Goal: Task Accomplishment & Management: Use online tool/utility

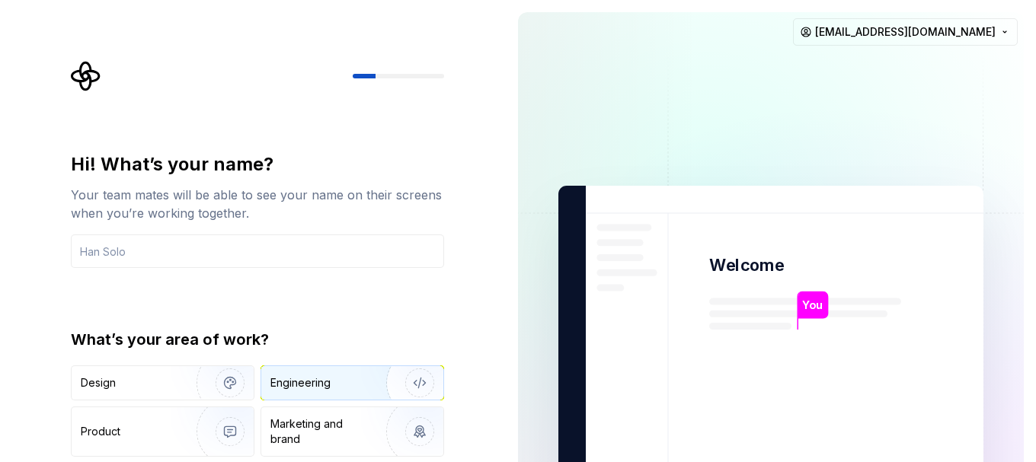
click at [403, 378] on img "button" at bounding box center [409, 383] width 97 height 102
type button "Engineering"
type button "Product"
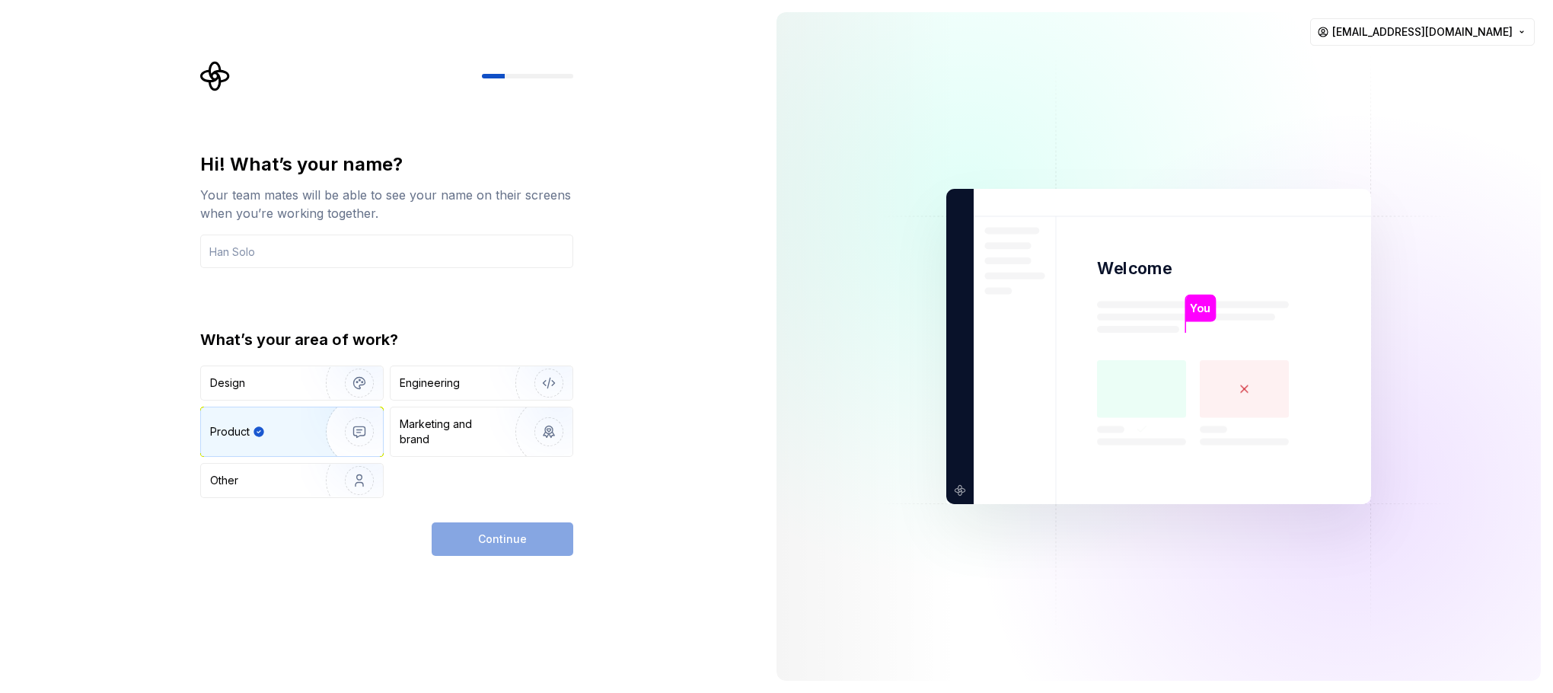
click at [508, 461] on div "Continue" at bounding box center [503, 539] width 142 height 34
click at [444, 244] on input "text" at bounding box center [386, 252] width 373 height 34
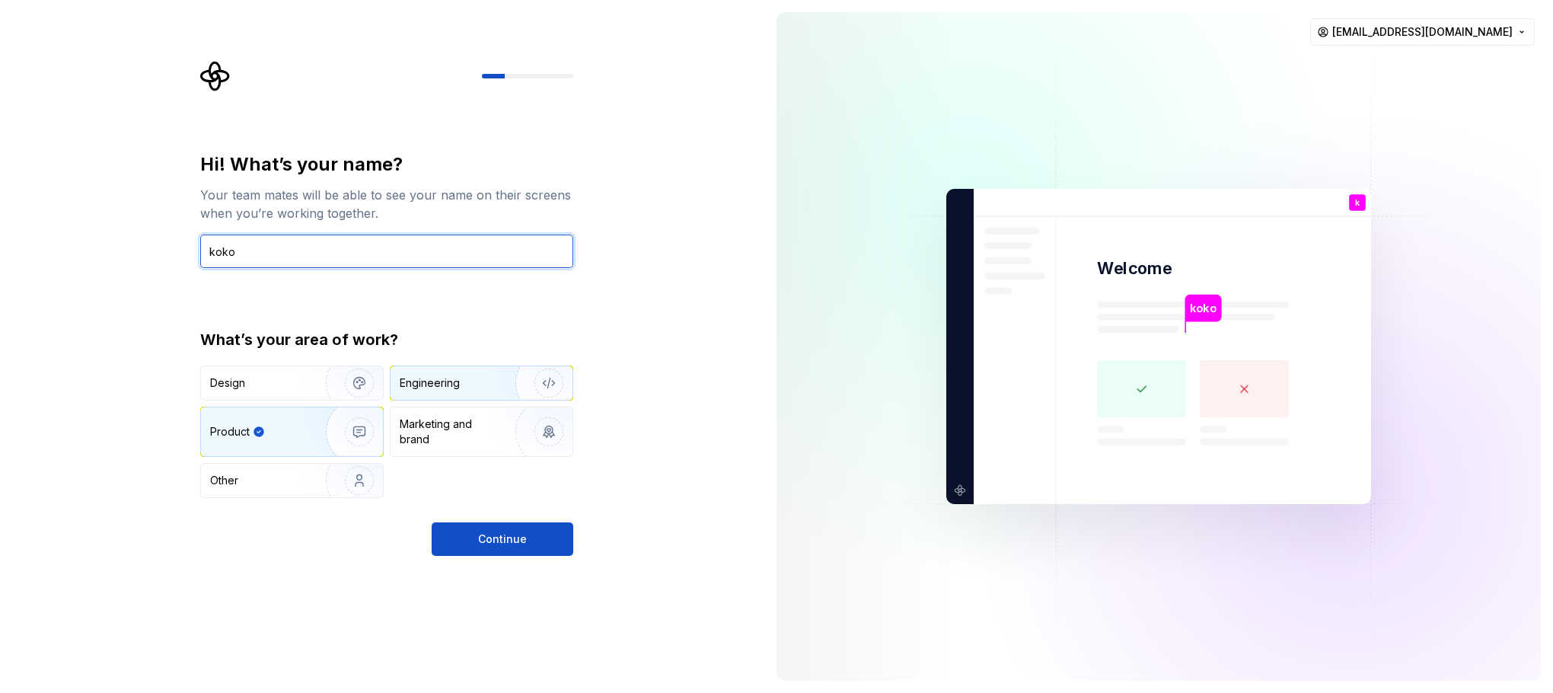
type input "koko"
click at [515, 388] on img "button" at bounding box center [538, 383] width 97 height 102
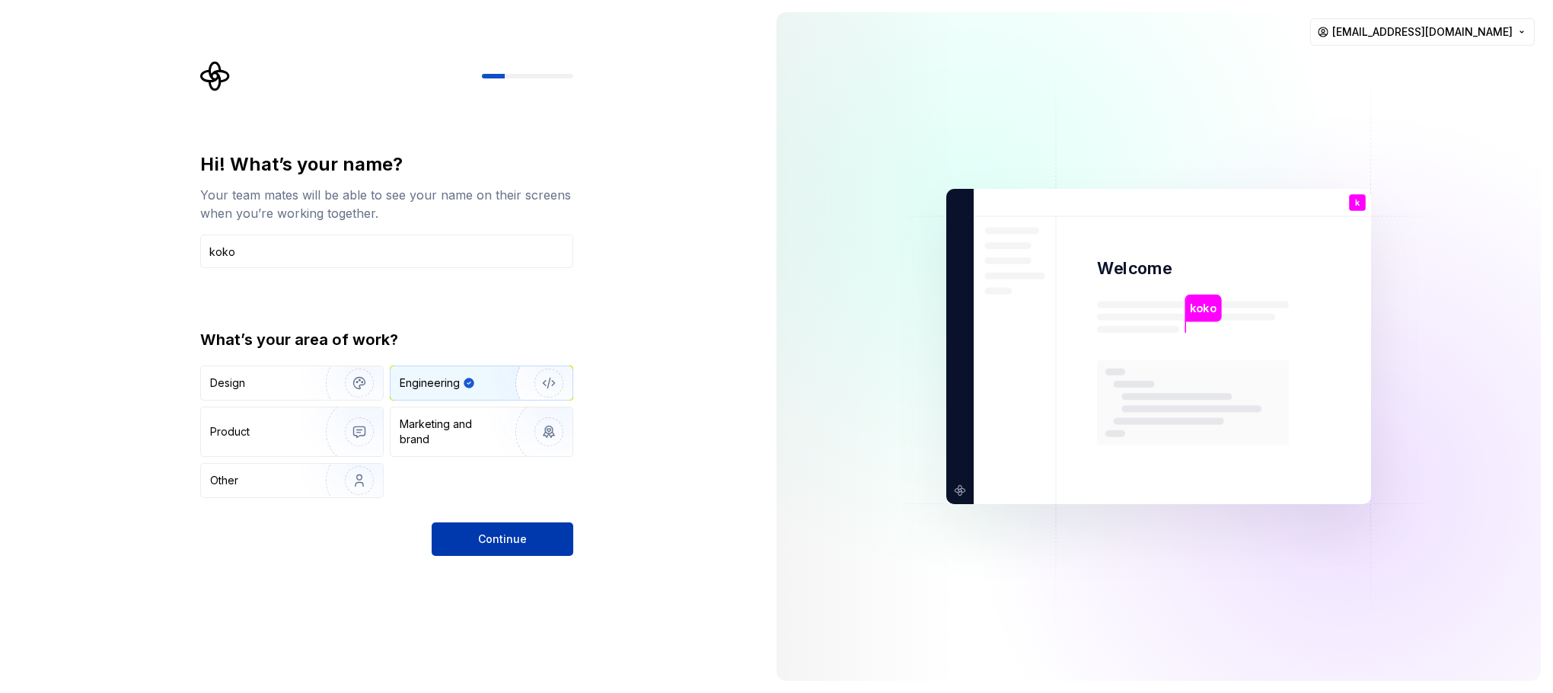
click at [493, 461] on span "Continue" at bounding box center [502, 538] width 49 height 15
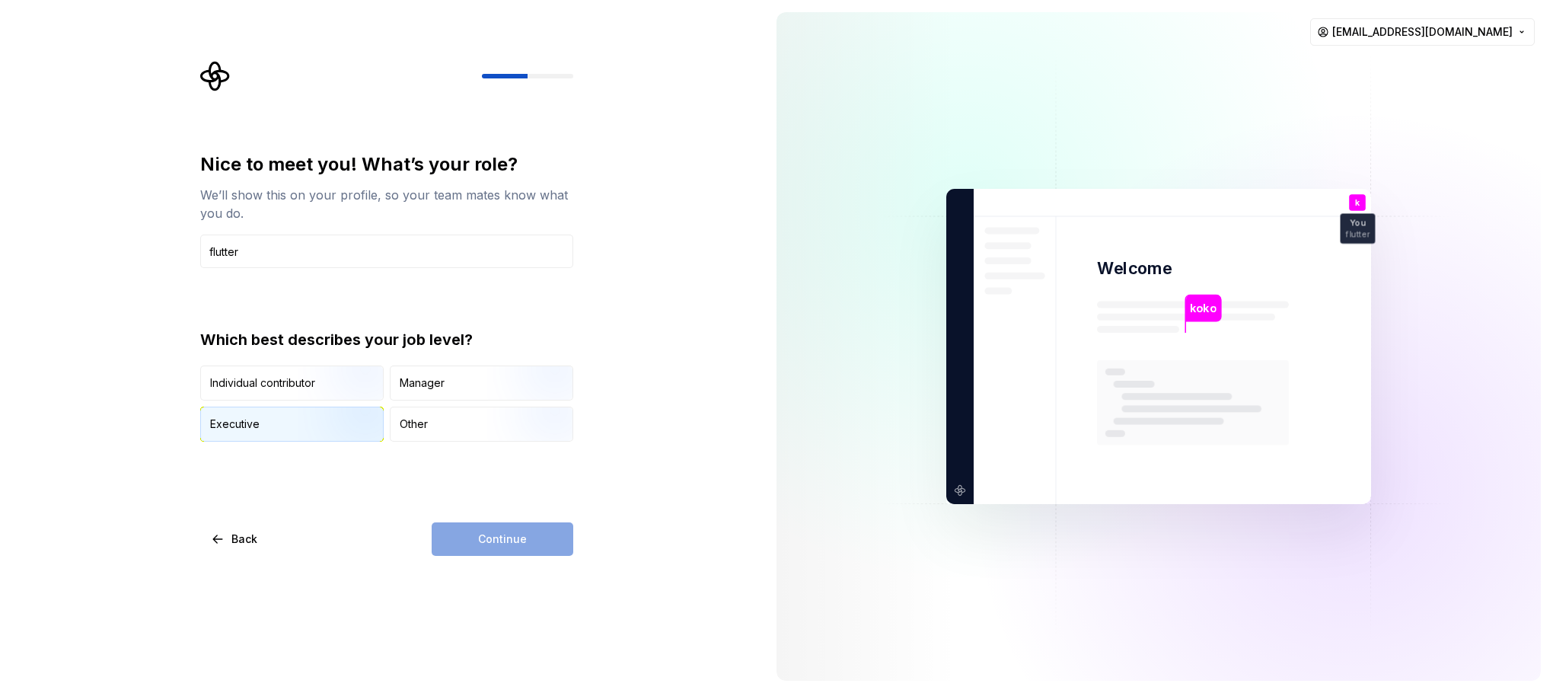
type input "flutter"
click at [315, 418] on img "button" at bounding box center [346, 443] width 97 height 102
click at [519, 461] on span "Continue" at bounding box center [502, 538] width 49 height 15
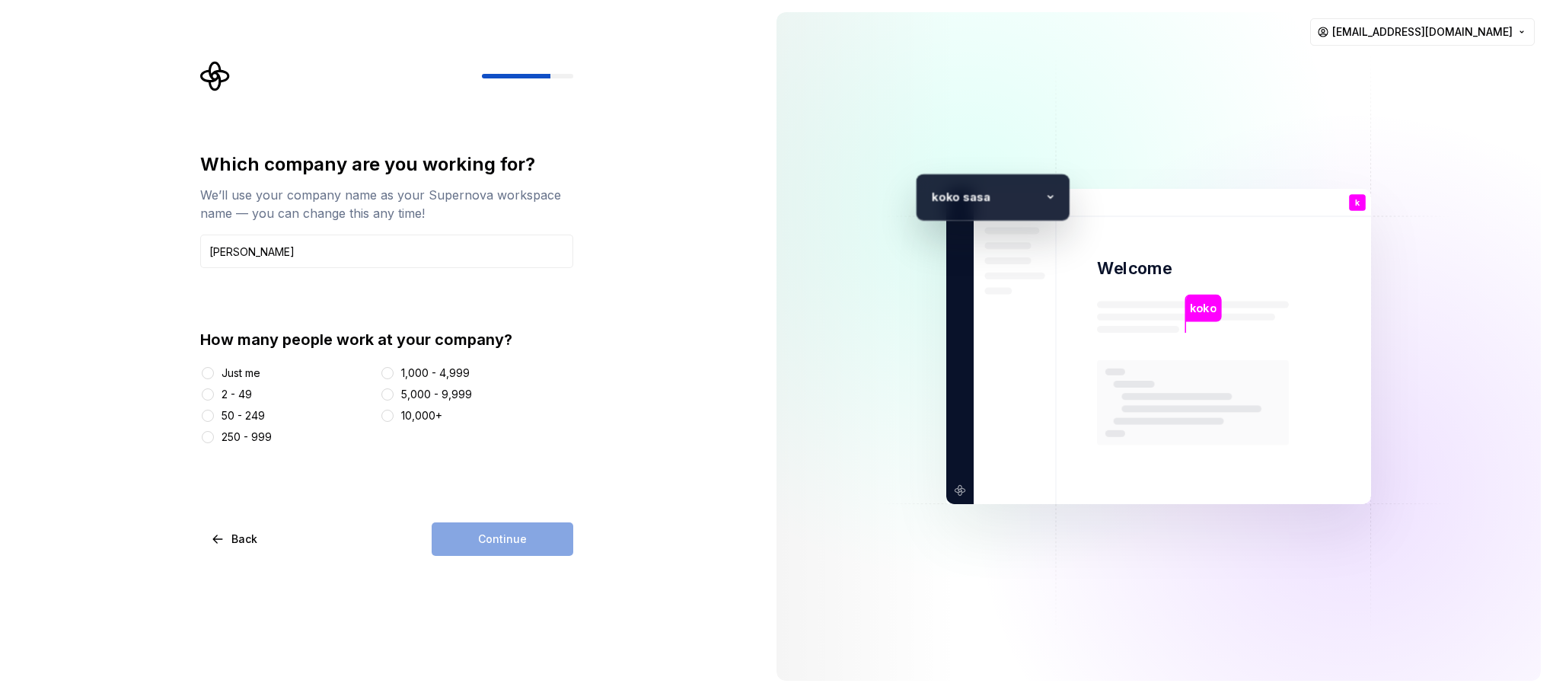
type input "[PERSON_NAME]"
click at [444, 369] on div "1,000 - 4,999" at bounding box center [435, 372] width 69 height 15
click at [394, 369] on button "1,000 - 4,999" at bounding box center [387, 373] width 12 height 12
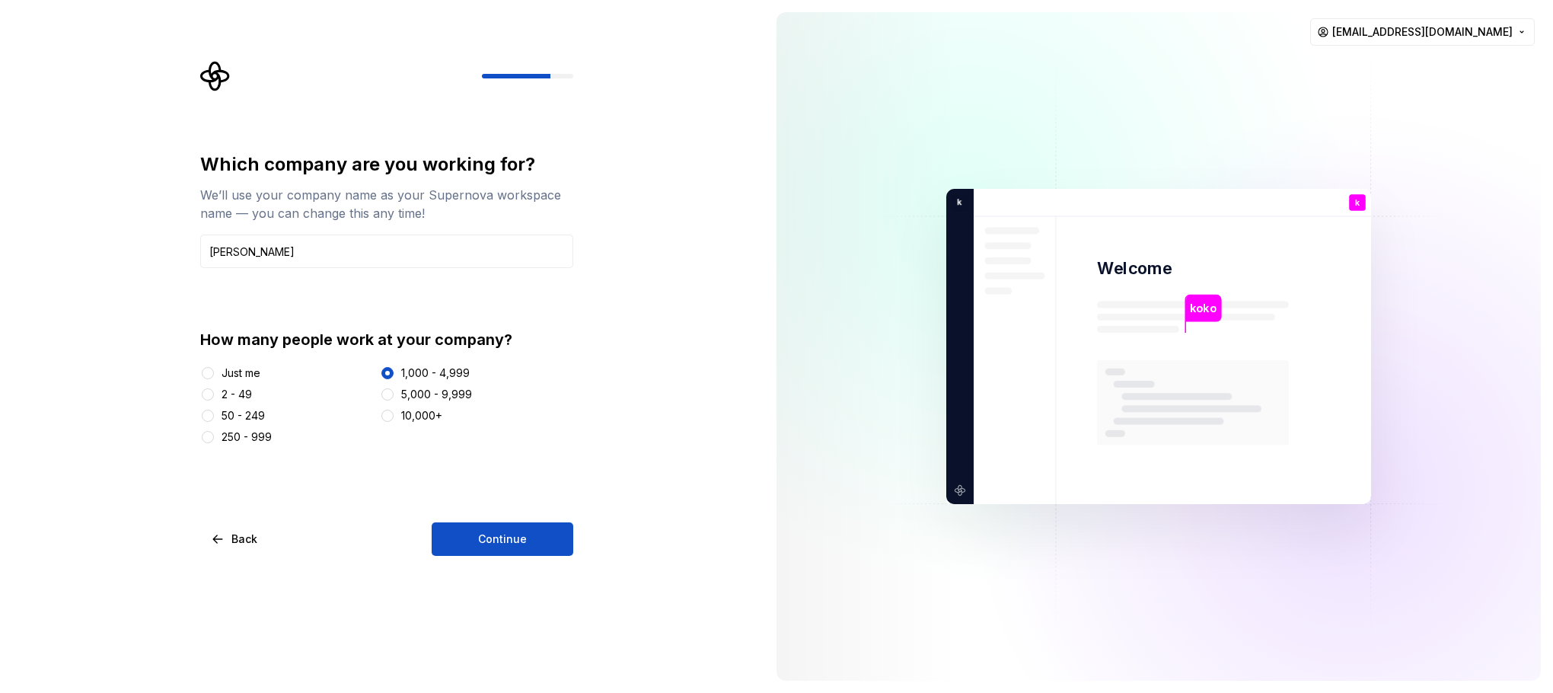
click at [249, 439] on div "250 - 999" at bounding box center [247, 436] width 50 height 15
click at [214, 439] on button "250 - 999" at bounding box center [208, 437] width 12 height 12
click at [509, 461] on span "Continue" at bounding box center [502, 538] width 49 height 15
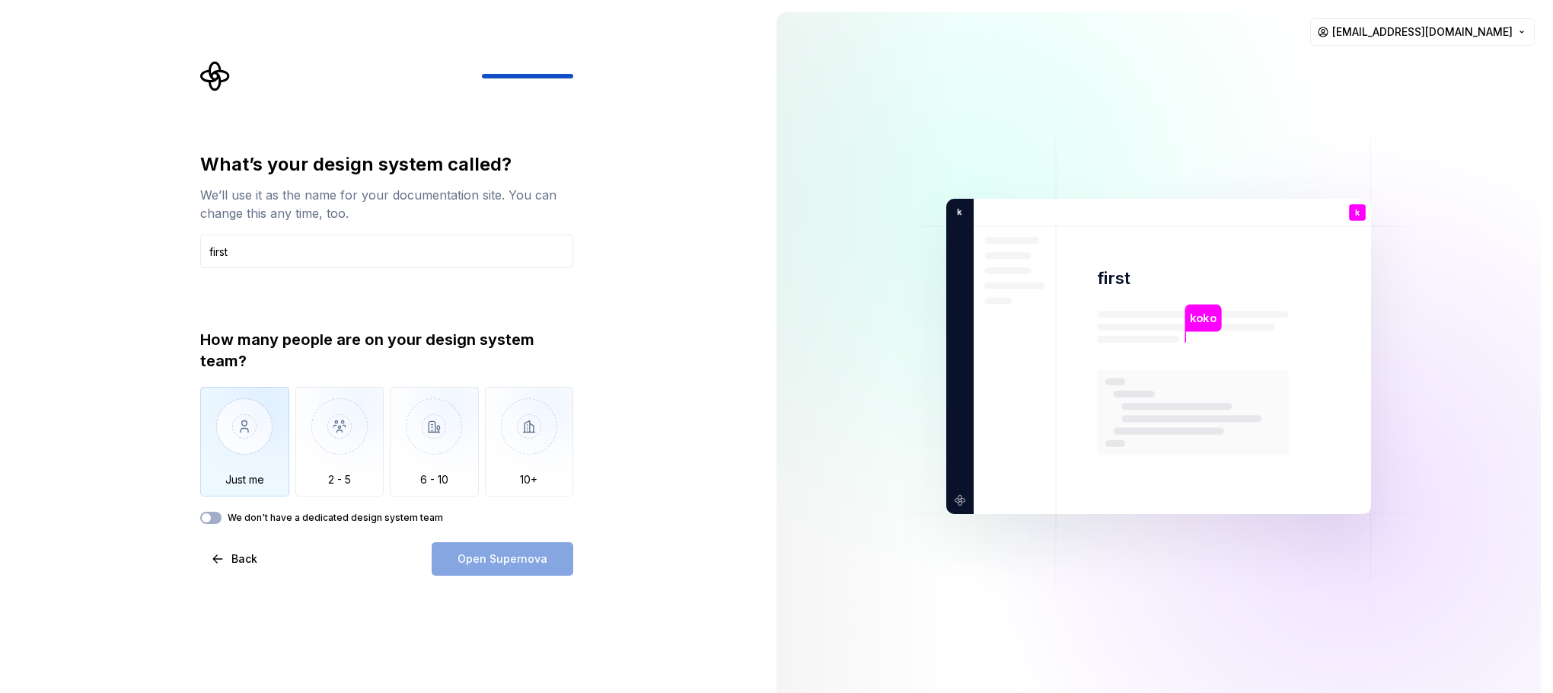
type input "first"
click at [240, 428] on img "button" at bounding box center [244, 438] width 89 height 102
click at [522, 461] on span "Open Supernova" at bounding box center [503, 558] width 90 height 15
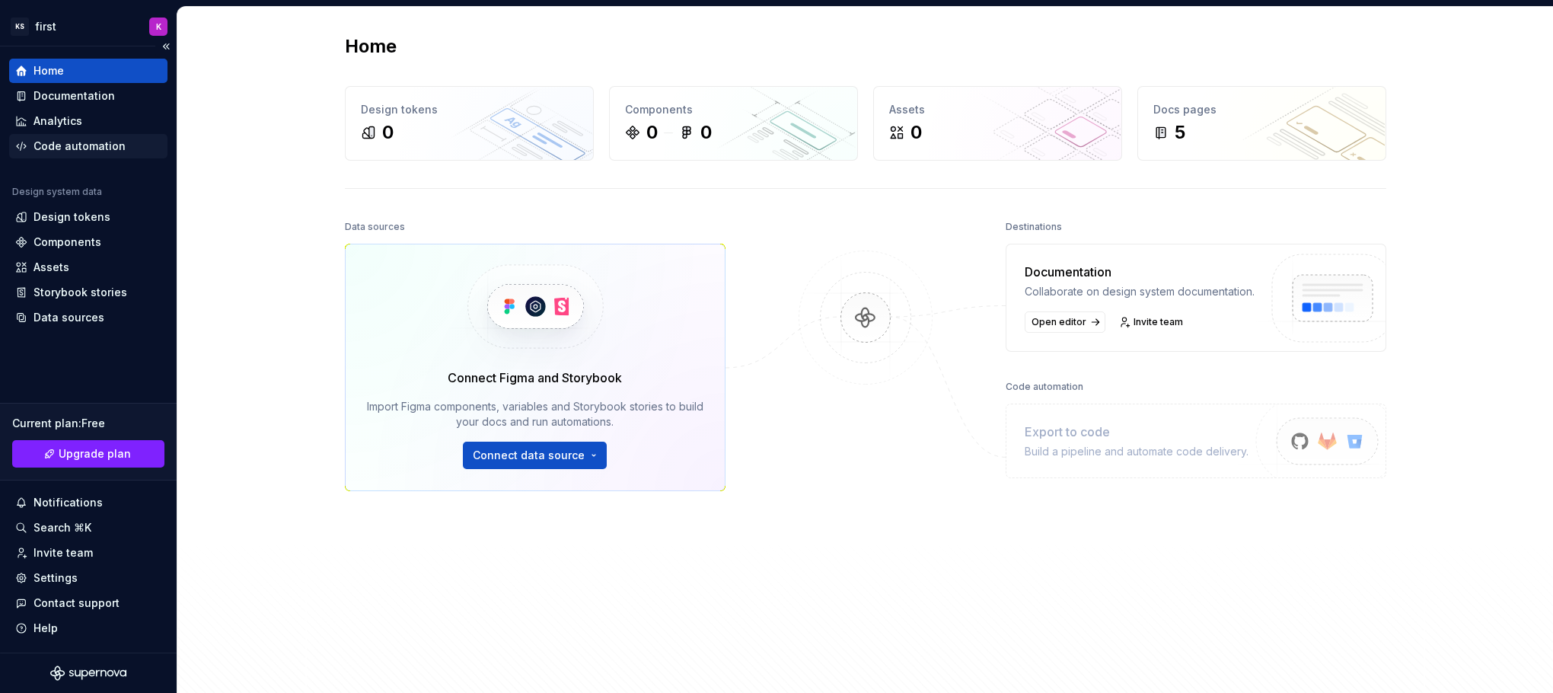
click at [110, 146] on div "Code automation" at bounding box center [80, 146] width 92 height 15
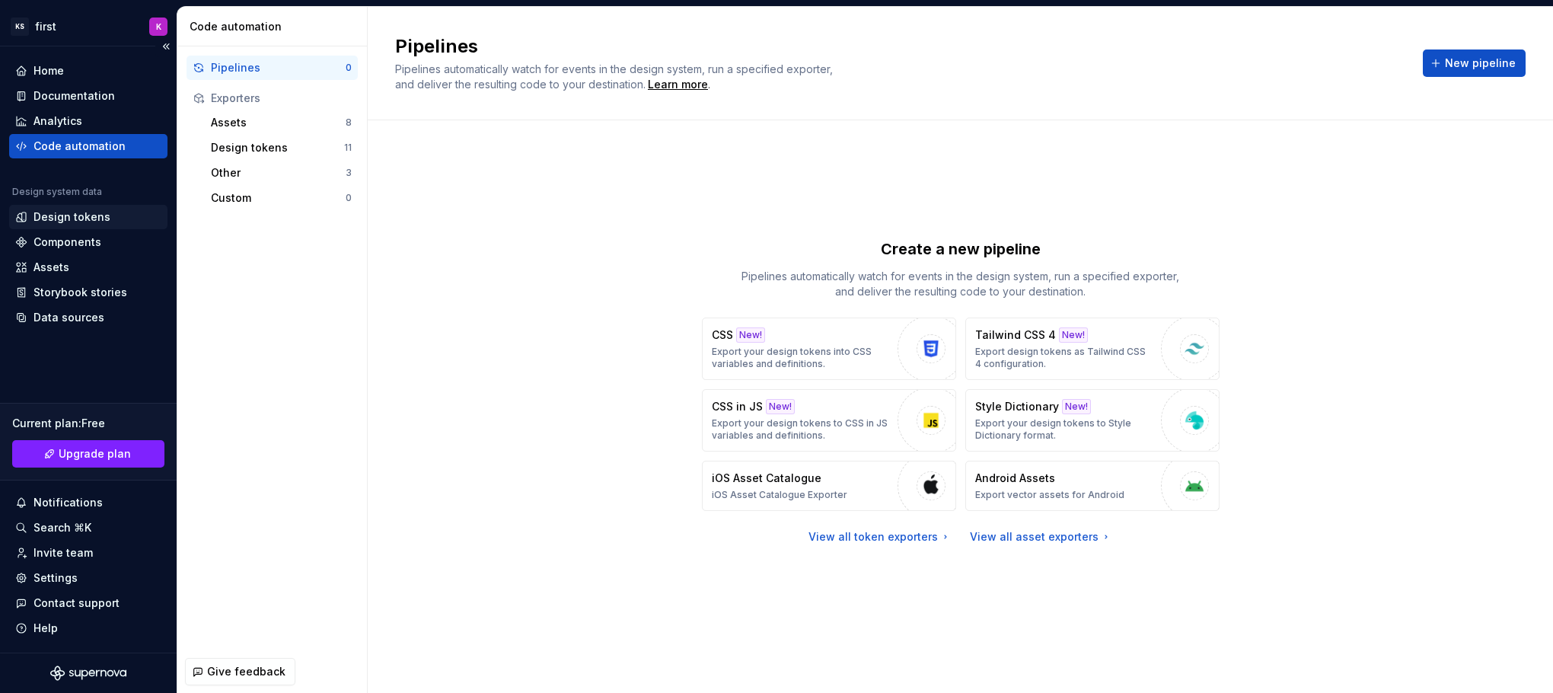
click at [99, 212] on div "Design tokens" at bounding box center [72, 216] width 77 height 15
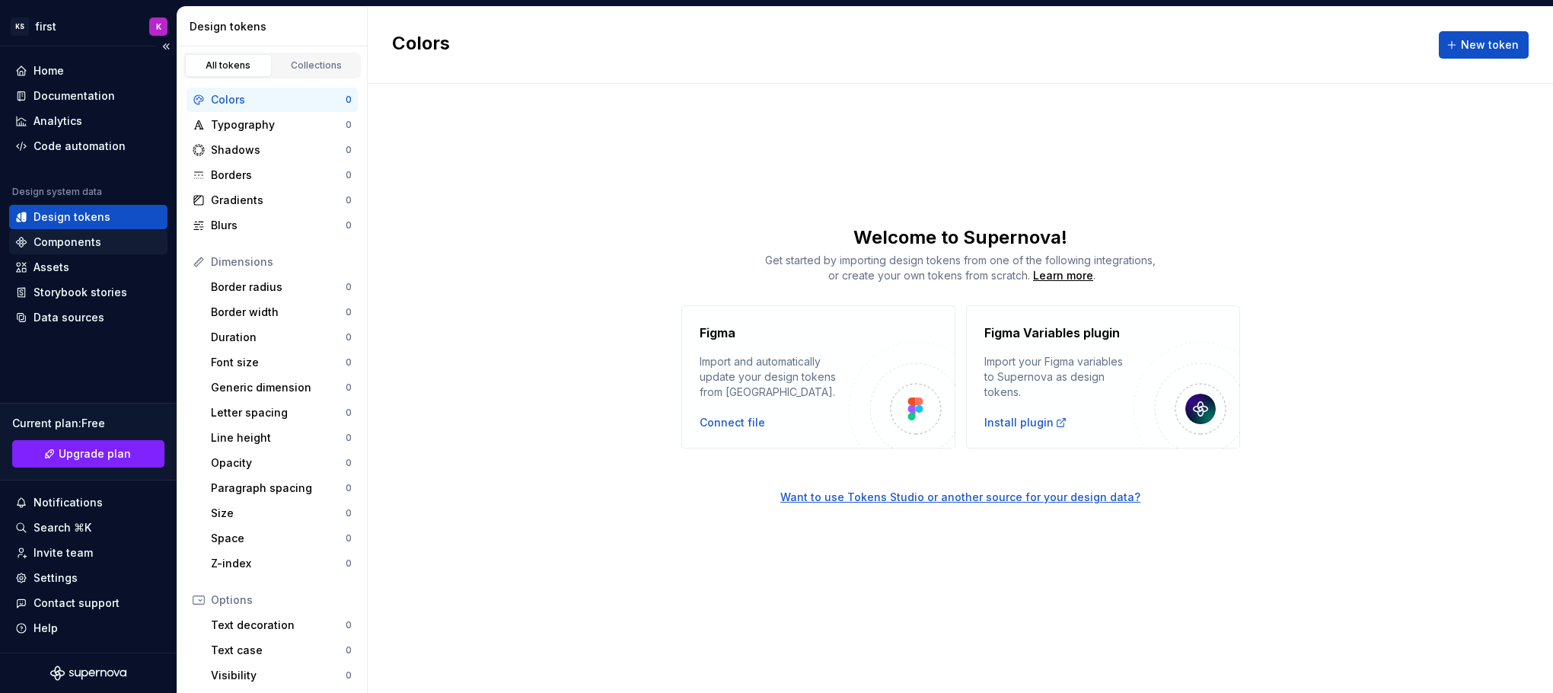
click at [96, 242] on div "Components" at bounding box center [68, 242] width 68 height 15
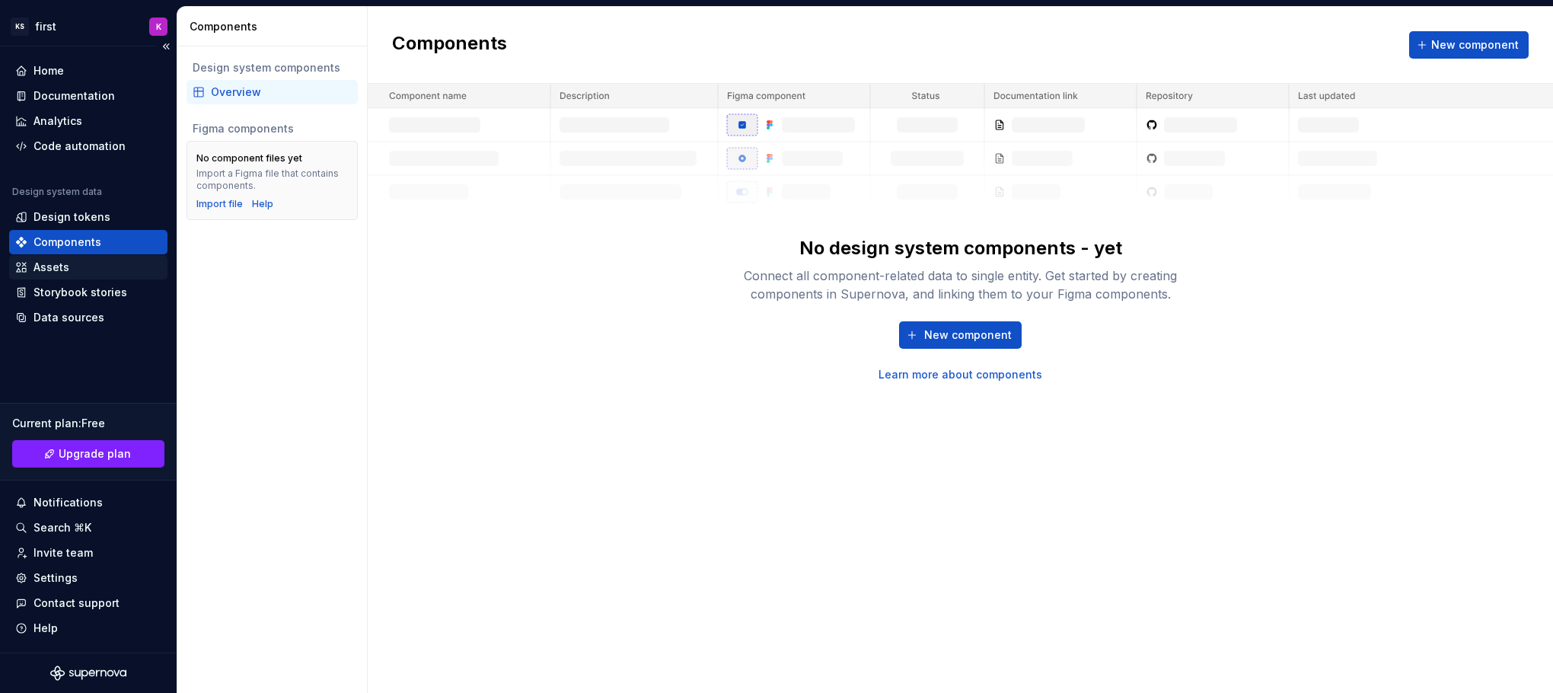
click at [78, 267] on div "Assets" at bounding box center [88, 267] width 146 height 15
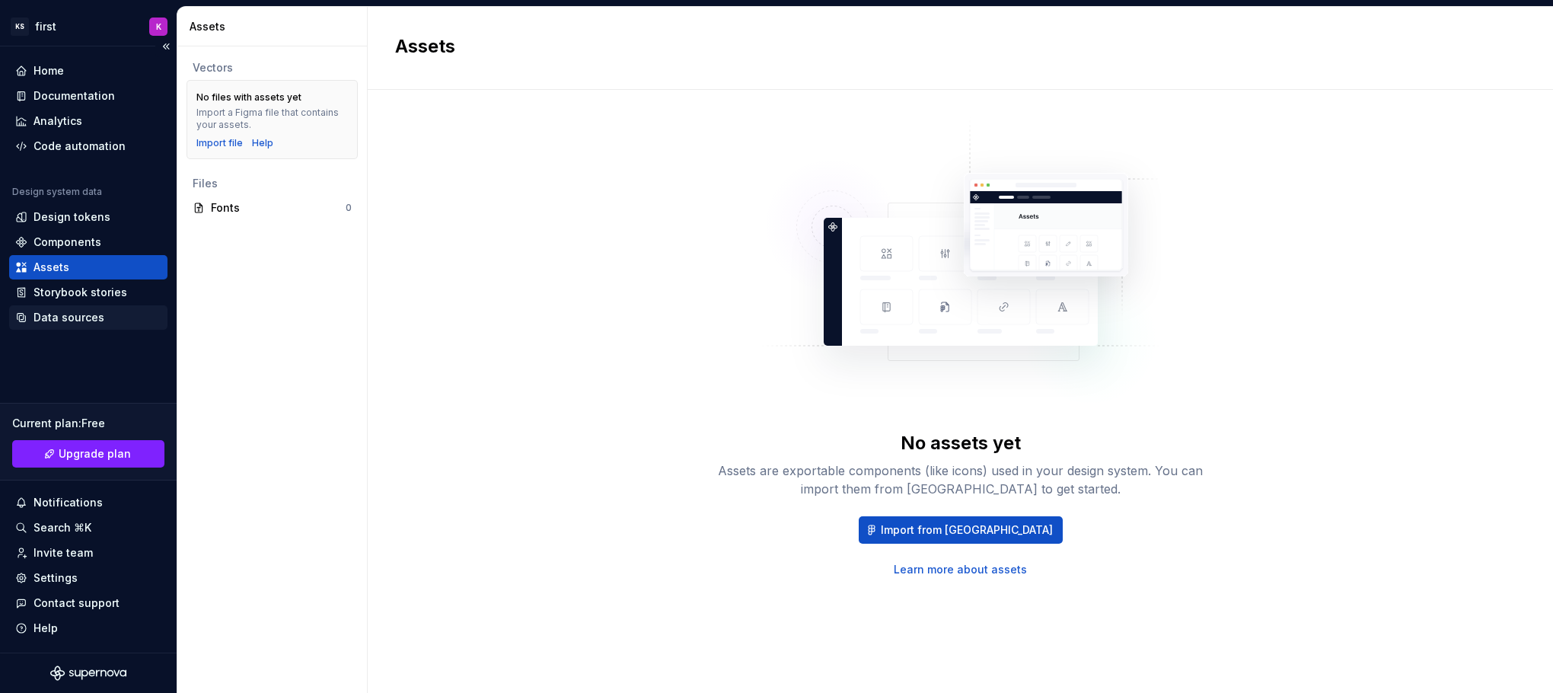
click at [117, 323] on div "Data sources" at bounding box center [88, 317] width 146 height 15
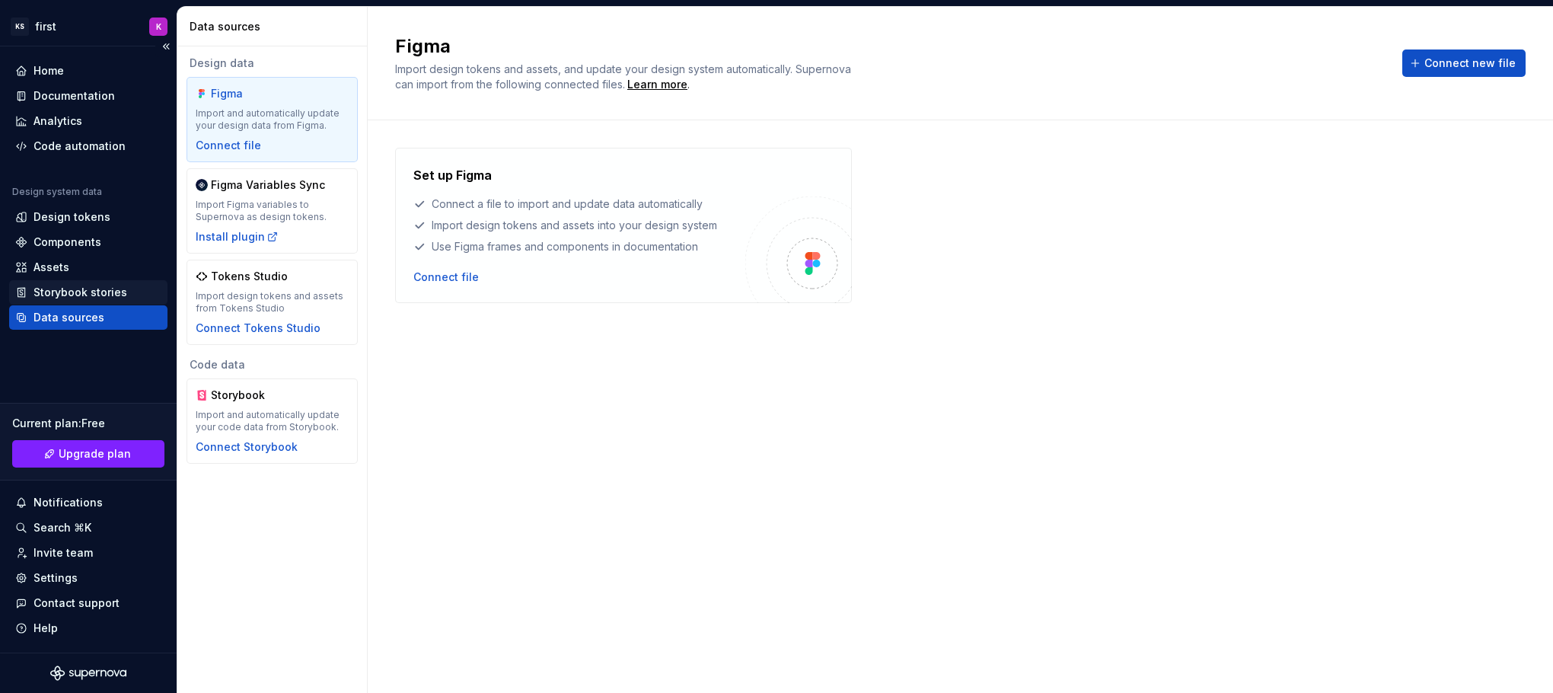
click at [113, 290] on div "Storybook stories" at bounding box center [81, 292] width 94 height 15
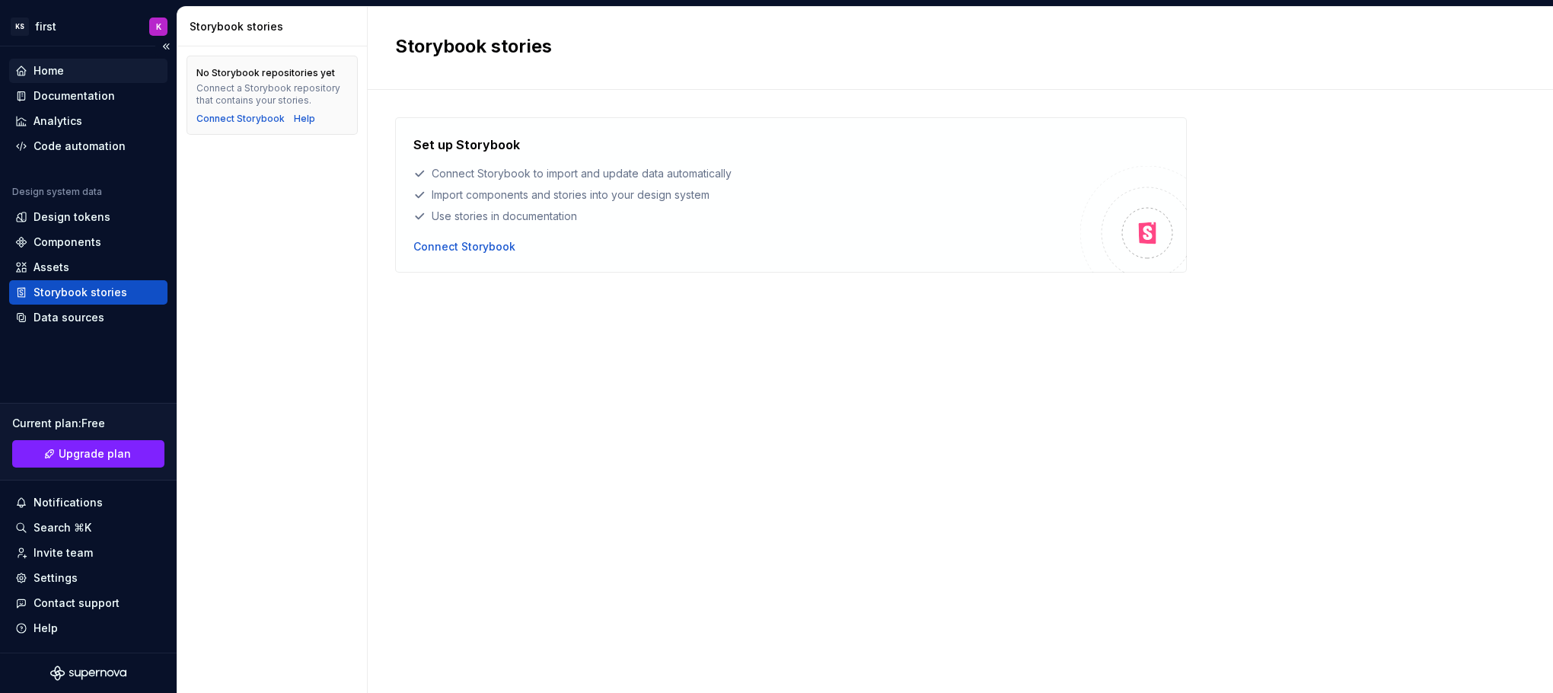
click at [112, 66] on div "Home" at bounding box center [88, 70] width 146 height 15
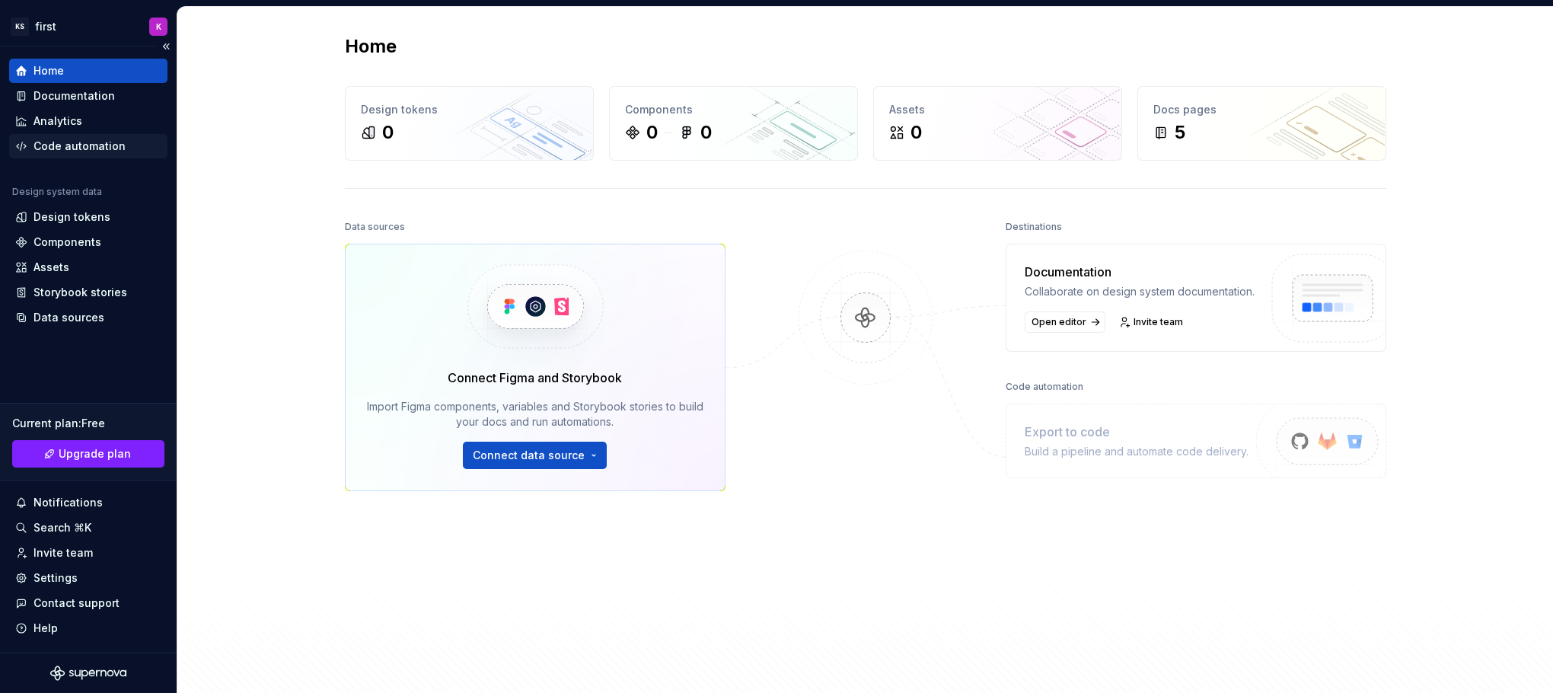
click at [85, 147] on div "Code automation" at bounding box center [80, 146] width 92 height 15
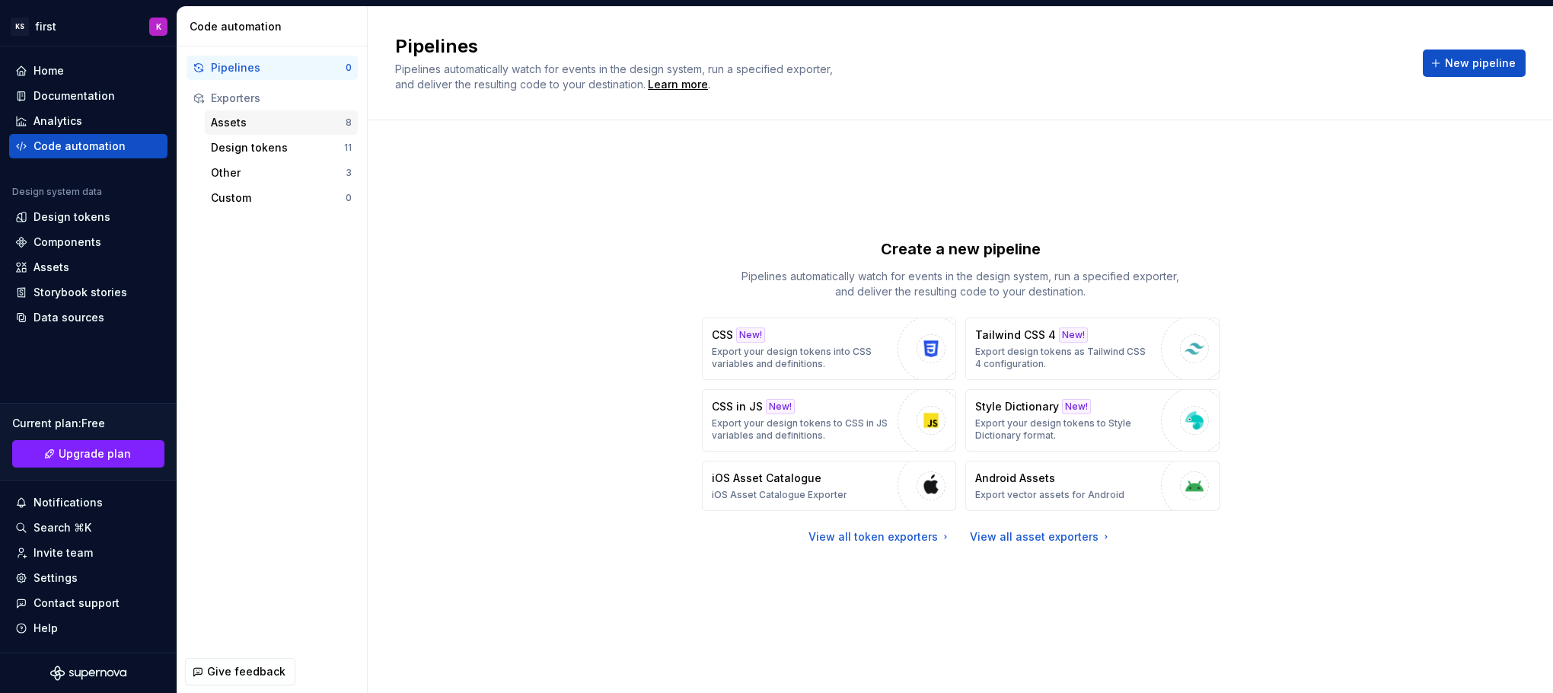
click at [311, 120] on div "Assets" at bounding box center [278, 122] width 135 height 15
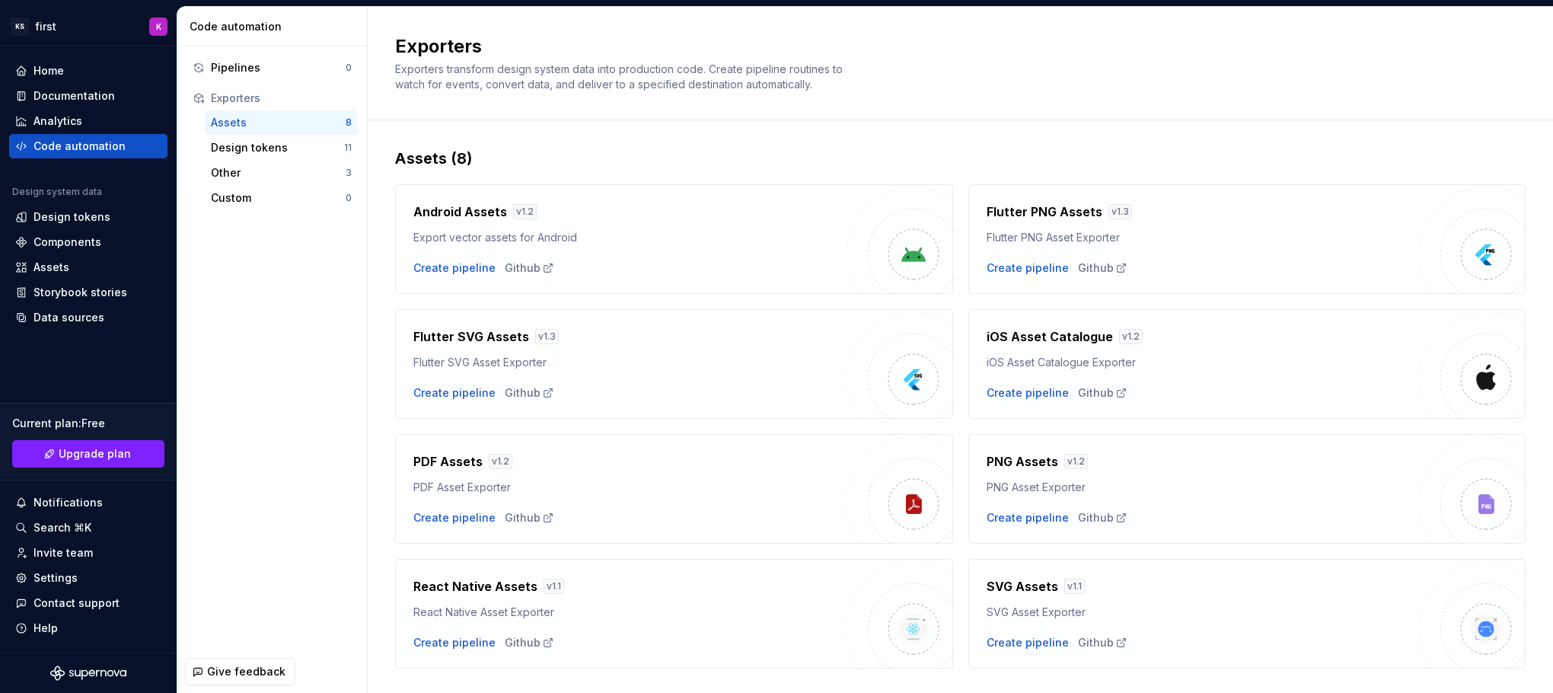
click at [1035, 234] on div "Flutter PNG Asset Exporter" at bounding box center [1203, 237] width 433 height 15
click at [1012, 273] on div "Create pipeline" at bounding box center [1028, 267] width 82 height 15
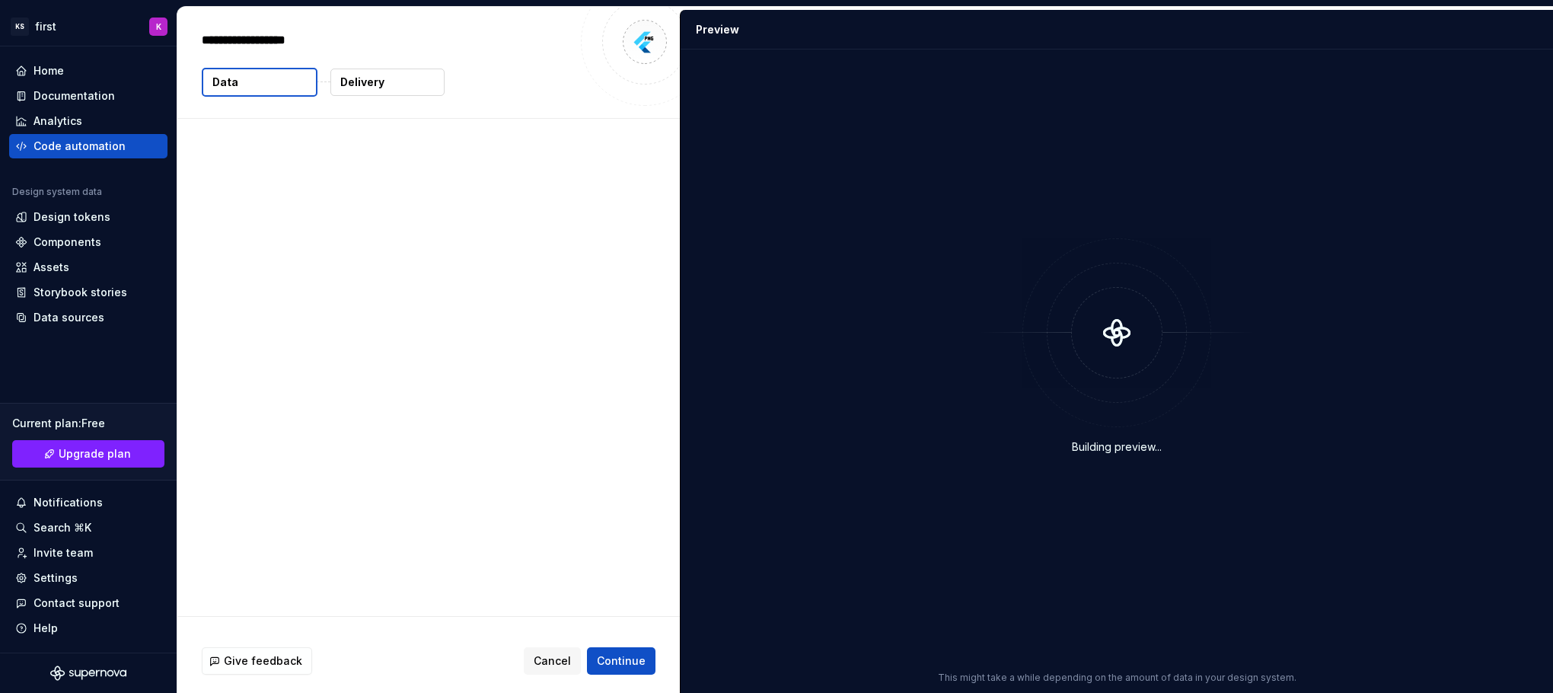
type textarea "*"
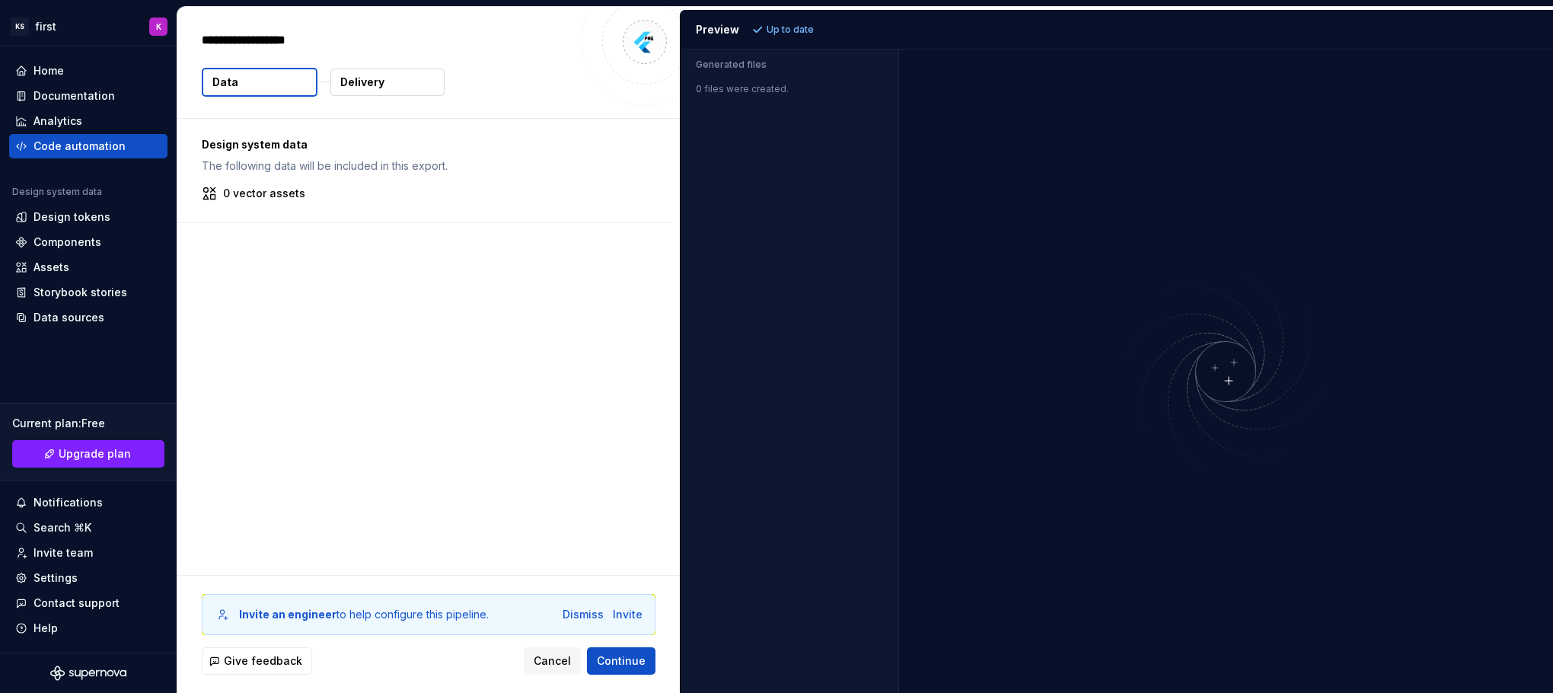
click at [432, 461] on div "Invite an engineer to help configure this pipeline." at bounding box center [364, 614] width 250 height 15
click at [494, 461] on div "Invite an engineer to help configure this pipeline. Dismiss Invite" at bounding box center [429, 614] width 454 height 41
click at [452, 461] on div "Invite an engineer to help configure this pipeline." at bounding box center [364, 614] width 250 height 15
drag, startPoint x: 452, startPoint y: 611, endPoint x: 480, endPoint y: 611, distance: 27.4
click at [480, 461] on div "Invite an engineer to help configure this pipeline." at bounding box center [364, 614] width 250 height 15
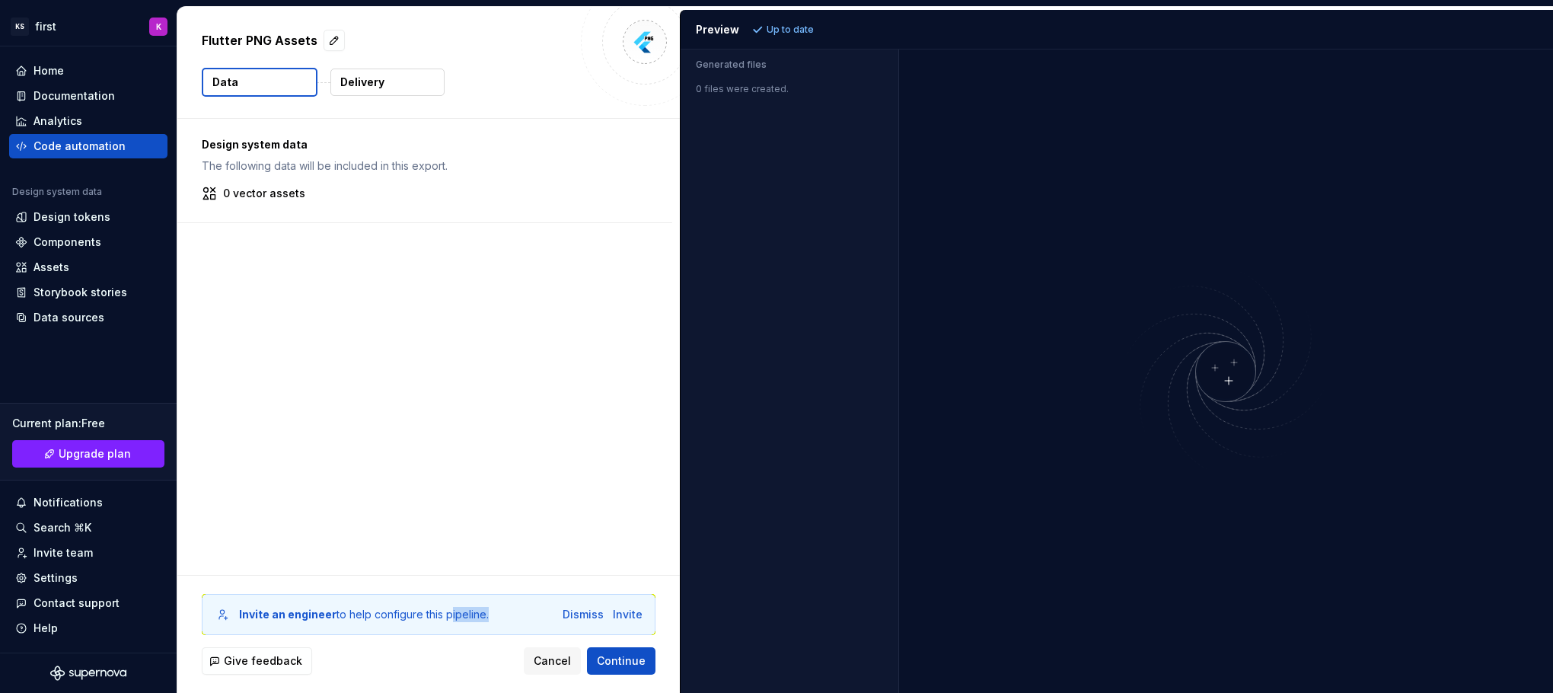
click at [457, 461] on div "Design system data The following data will be included in this export. 0 vector…" at bounding box center [428, 347] width 503 height 456
